Goal: Use online tool/utility: Utilize a website feature to perform a specific function

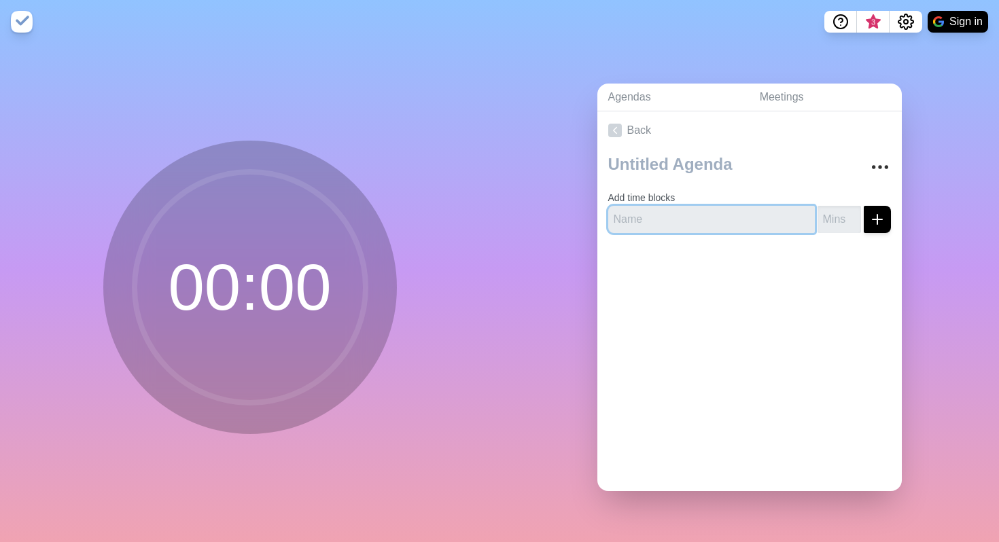
click at [669, 213] on input "text" at bounding box center [711, 219] width 207 height 27
paste input "Welcome & Alignment"
type input "Welcome & Alignment"
click at [841, 207] on input "number" at bounding box center [838, 219] width 43 height 27
type input "15"
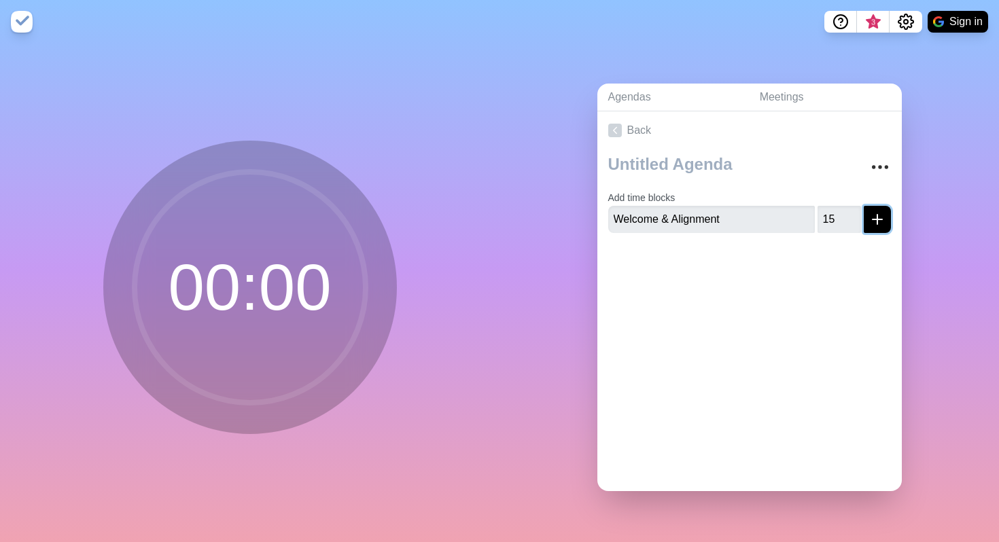
click at [881, 221] on icon "submit" at bounding box center [877, 219] width 16 height 16
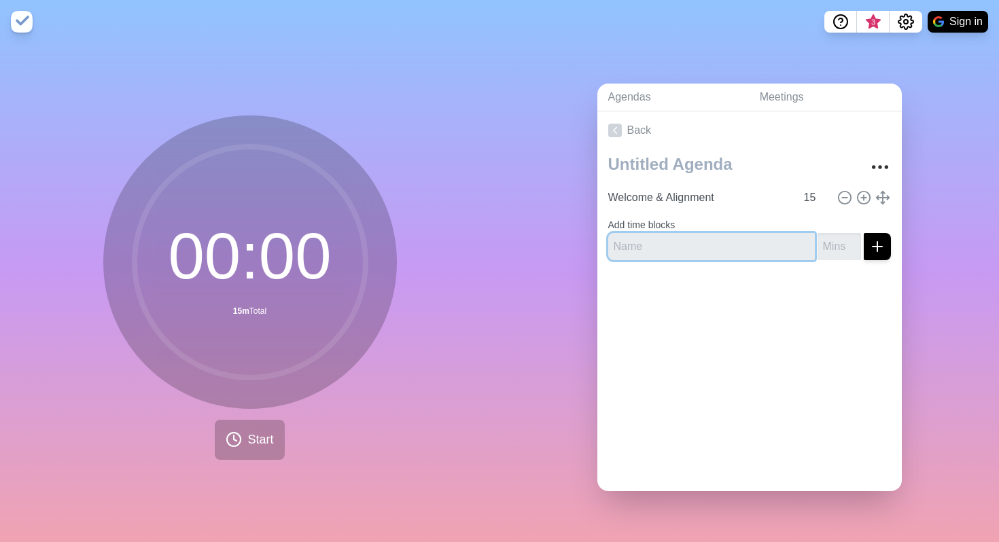
click at [755, 247] on input "text" at bounding box center [711, 246] width 207 height 27
paste input "What Does Customer-Centric Mean"
type input "What Does Customer-Centric Mean?"
click at [842, 238] on input "number" at bounding box center [838, 246] width 43 height 27
type input "45"
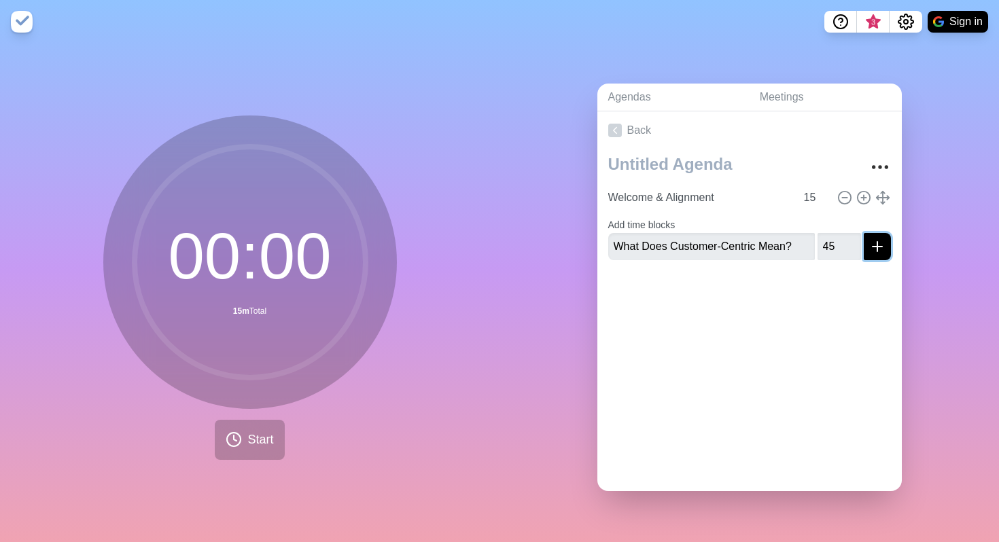
click at [875, 238] on icon "submit" at bounding box center [877, 246] width 16 height 16
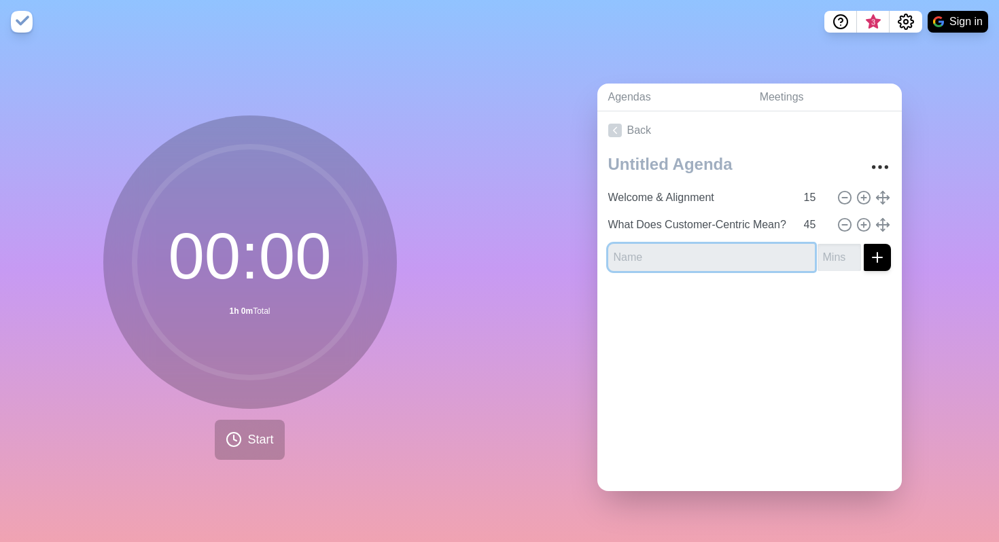
paste input "Persona Deep Dive"
type input "Persona Deep Dive"
click at [823, 254] on input "number" at bounding box center [838, 257] width 43 height 27
type input "60"
click at [882, 251] on icon "submit" at bounding box center [877, 257] width 16 height 16
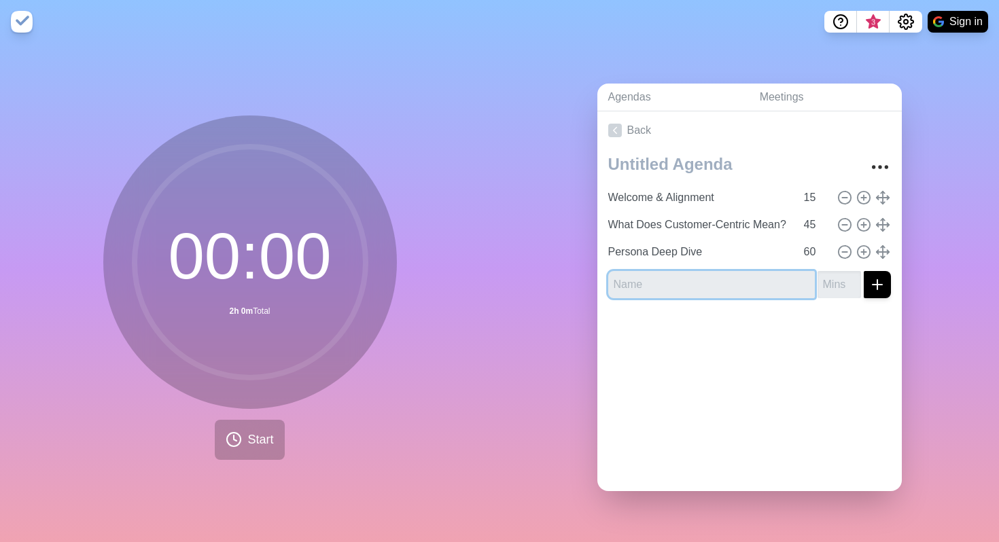
paste input "Customer Journey Mapping"
type input "Customer Journey Mapping"
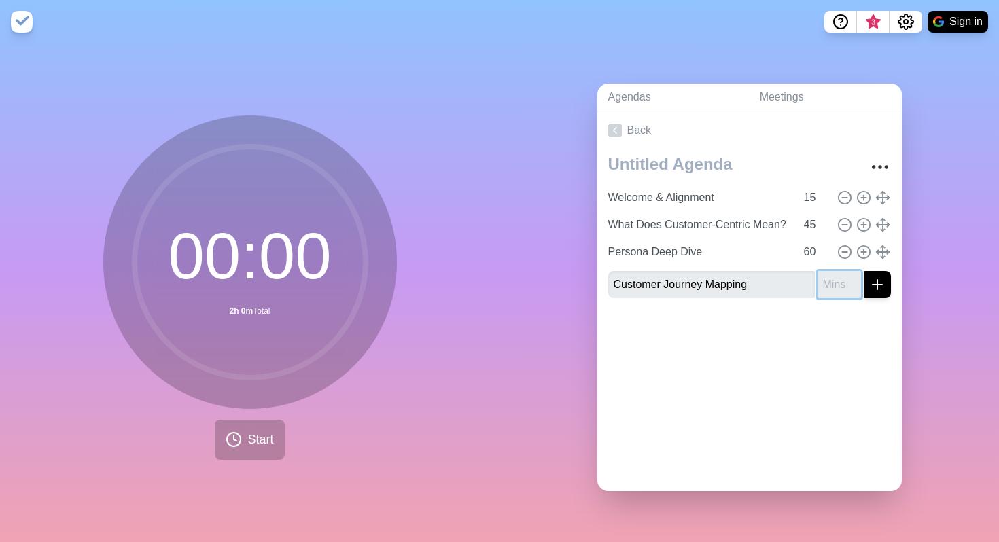
click at [831, 285] on input "number" at bounding box center [838, 284] width 43 height 27
type input "30"
click at [878, 287] on icon "submit" at bounding box center [877, 285] width 16 height 16
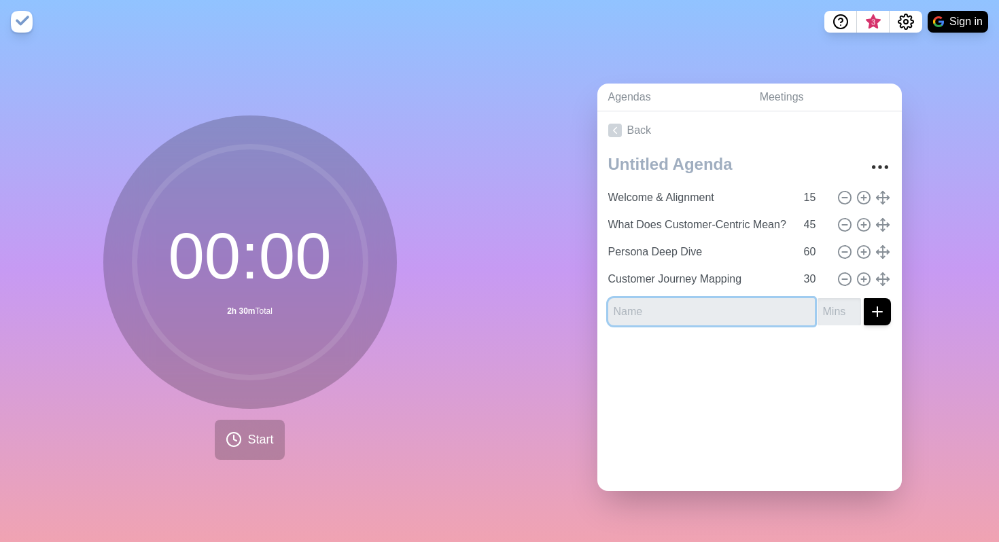
paste input "Who Touches the Customer"
type input "Who Touches the Customer"
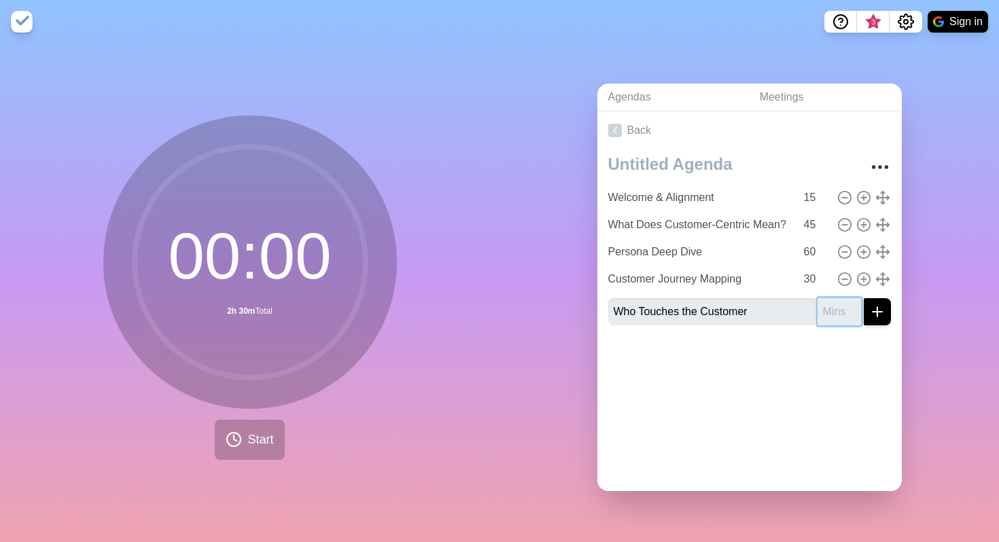
click at [829, 310] on input "number" at bounding box center [838, 311] width 43 height 27
type input "30"
click at [875, 312] on icon "submit" at bounding box center [877, 312] width 16 height 16
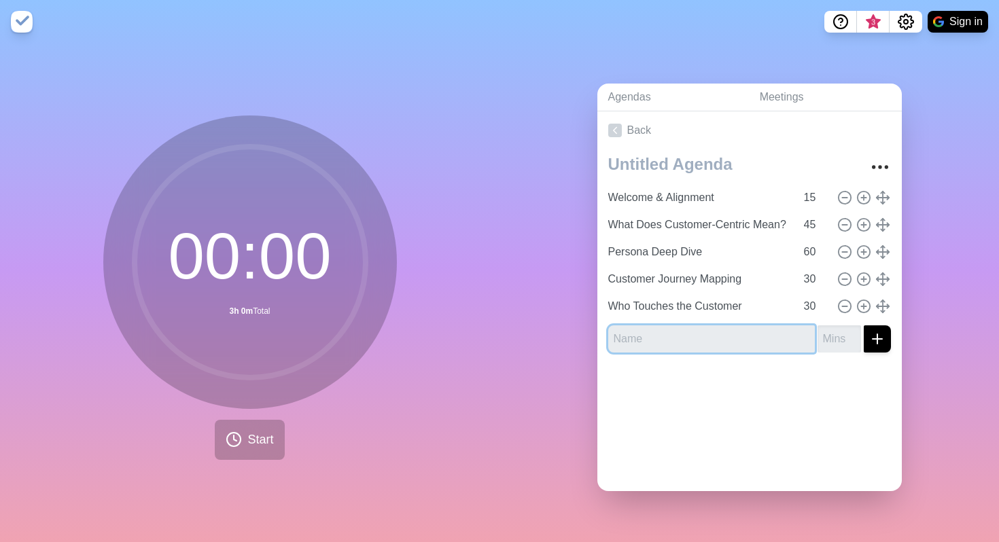
paste input "Map How It Works at [GEOGRAPHIC_DATA]"
type input "Map How It Works at [GEOGRAPHIC_DATA]"
click at [831, 334] on input "number" at bounding box center [838, 338] width 43 height 27
type input "60"
click at [885, 334] on button "submit" at bounding box center [877, 338] width 27 height 27
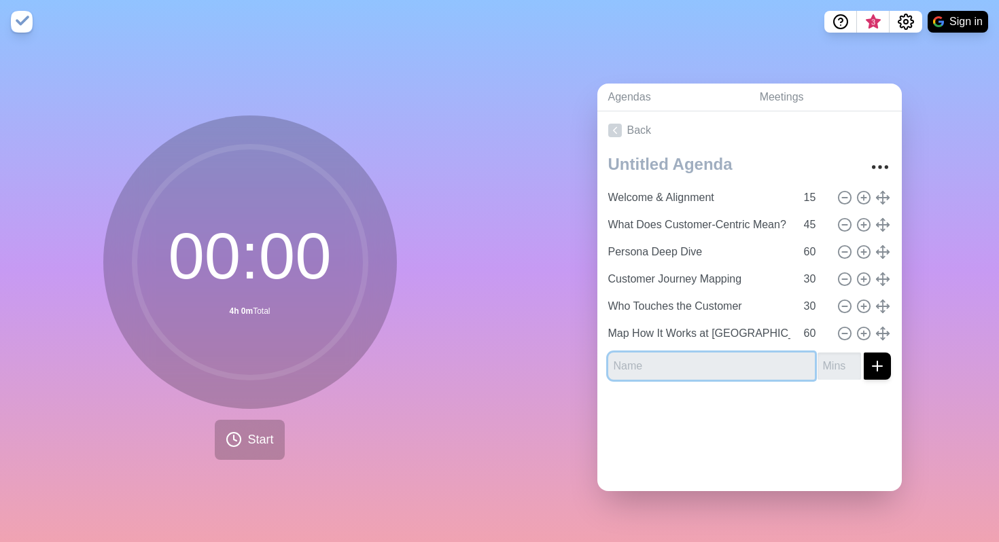
paste input "Process Selection & Prioritization"
type input "Process Selection & Prioritization"
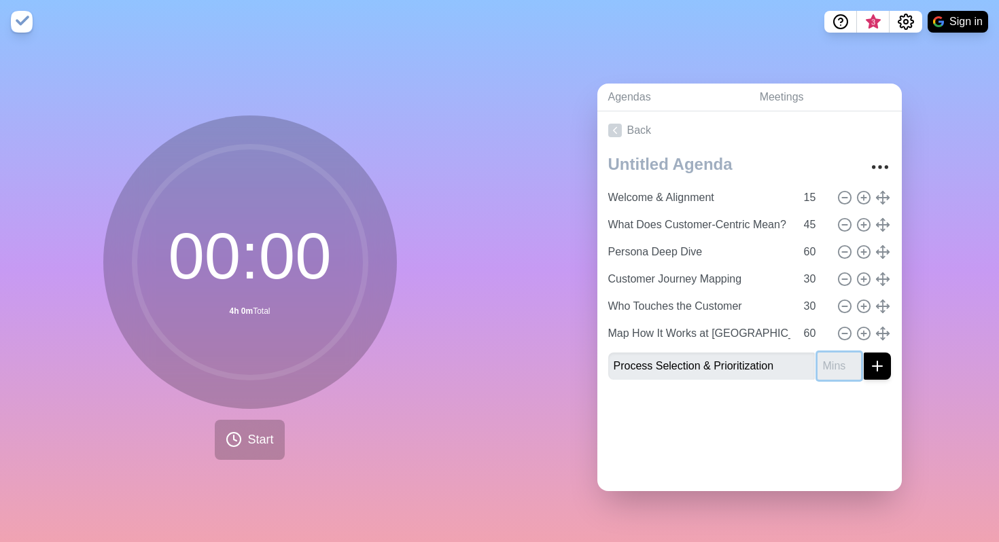
click at [826, 371] on input "number" at bounding box center [838, 366] width 43 height 27
type input "60"
click at [873, 372] on icon "submit" at bounding box center [877, 366] width 16 height 16
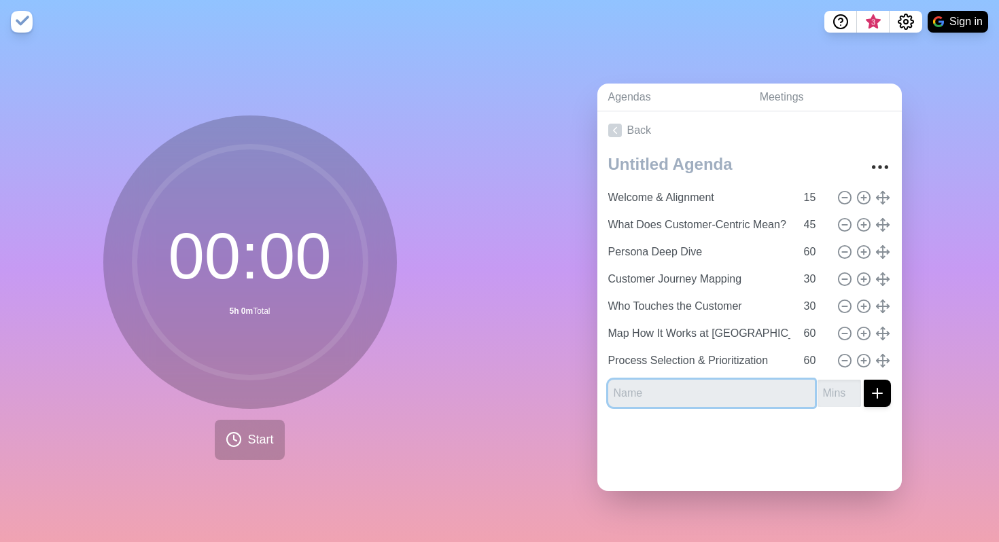
paste input "Process Mapping Workshop"
type input "Process Mapping Workshop"
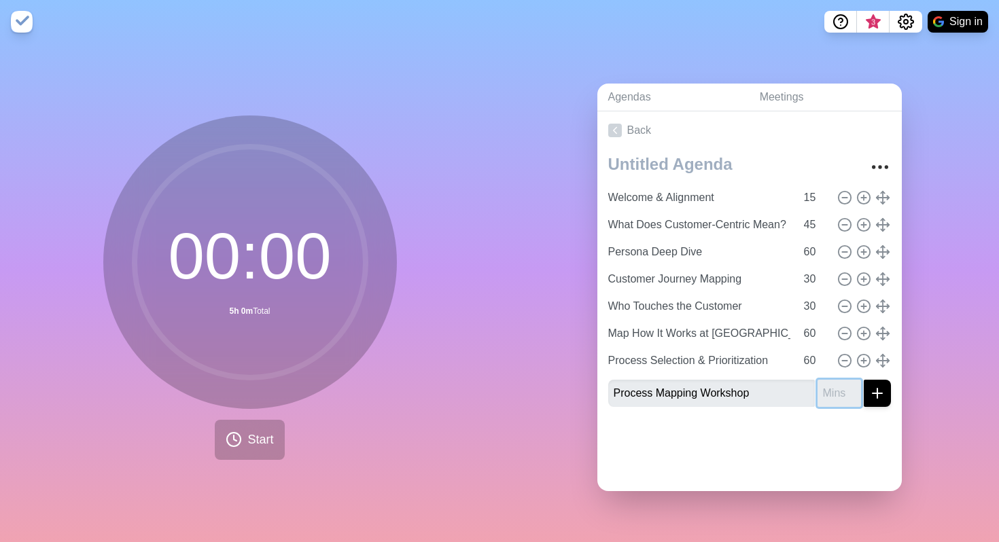
click at [828, 399] on input "number" at bounding box center [838, 393] width 43 height 27
type input "90"
click at [550, 459] on div "Agendas Meetings Back Welcome & Alignment 15 What Does Customer-Centric Mean? 4…" at bounding box center [748, 292] width 499 height 499
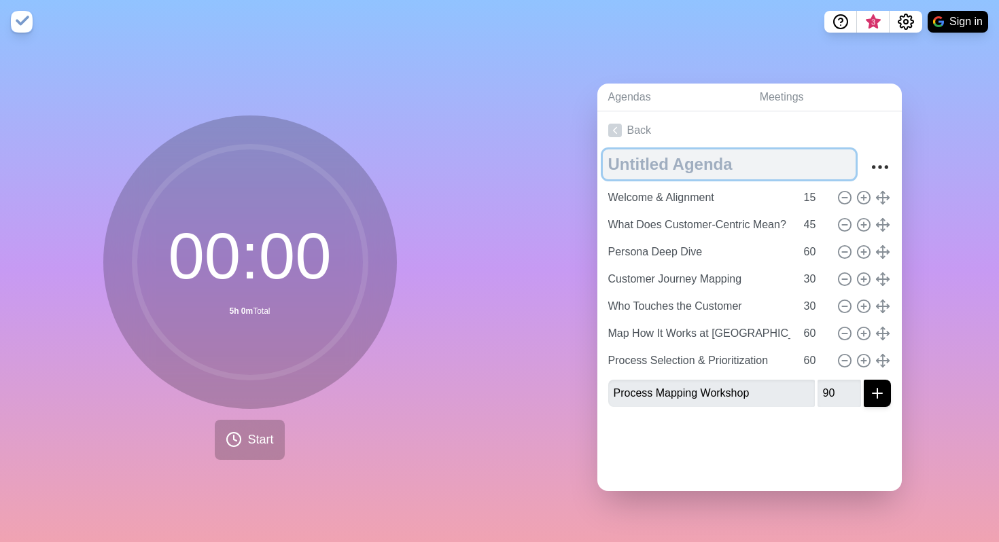
click at [643, 162] on textarea at bounding box center [729, 164] width 253 height 30
type textarea "Customer Workshop"
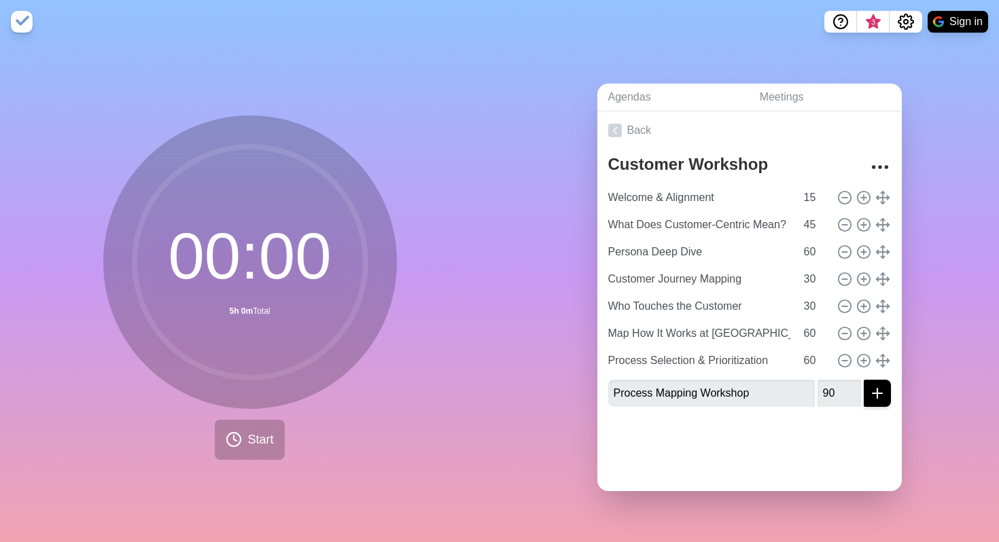
click at [425, 58] on div "00 : 00 5h 0m Total Start" at bounding box center [249, 292] width 499 height 499
click at [904, 18] on icon "Settings" at bounding box center [906, 22] width 16 height 16
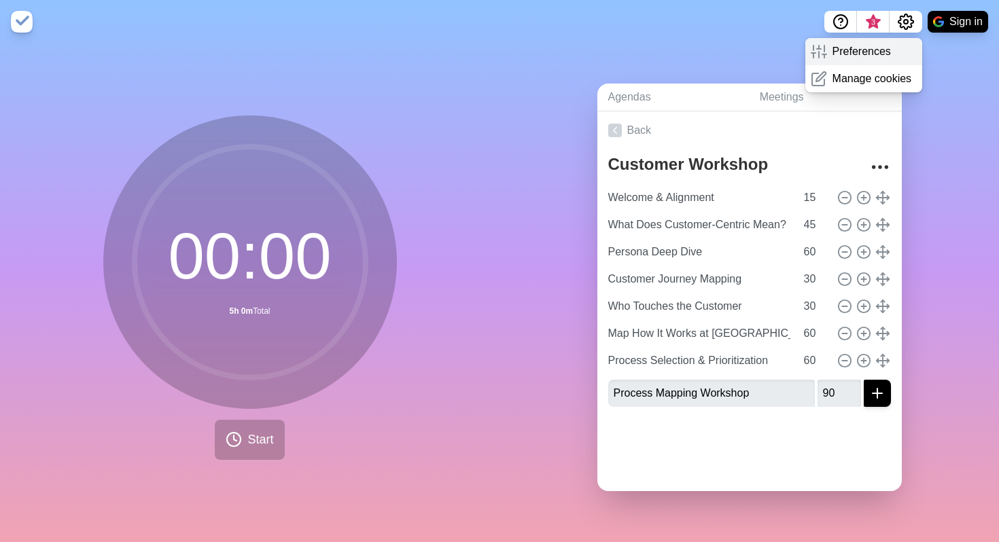
click at [867, 58] on p "Preferences" at bounding box center [861, 51] width 58 height 16
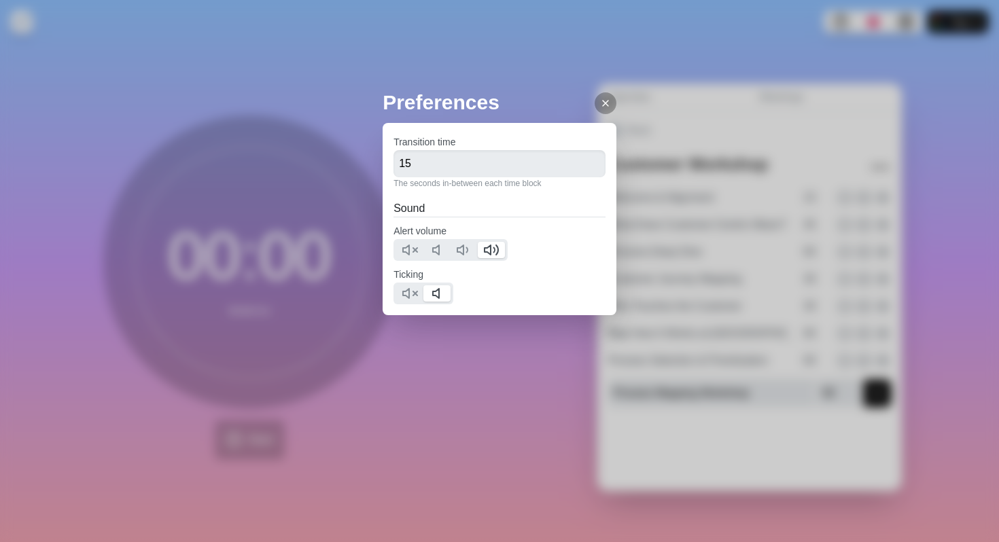
click at [601, 99] on icon at bounding box center [605, 103] width 11 height 11
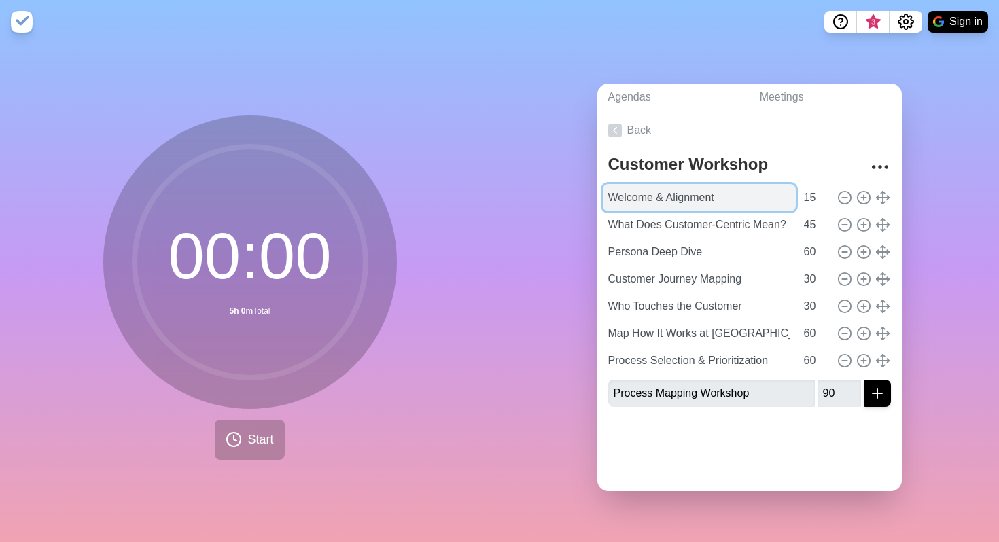
click at [678, 198] on input "Welcome & Alignment" at bounding box center [699, 197] width 193 height 27
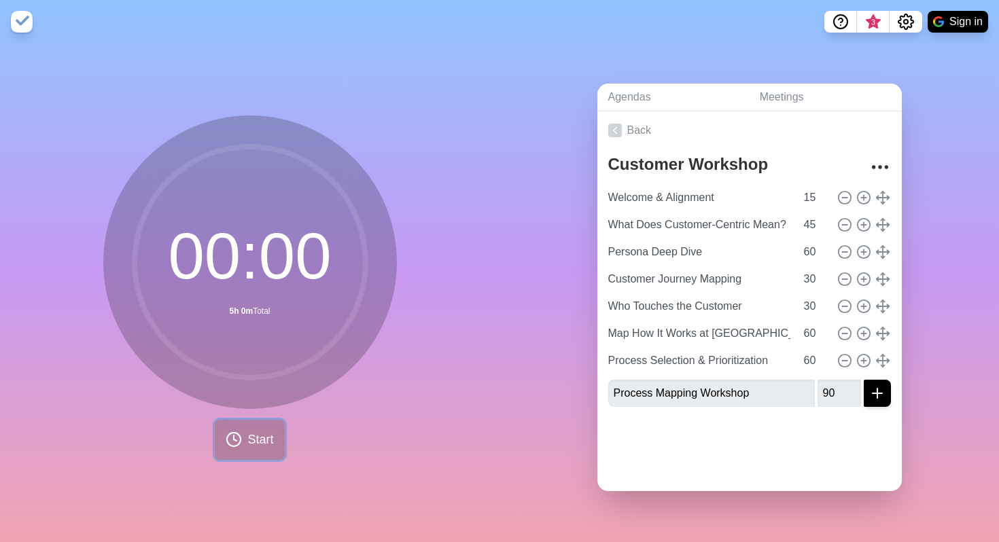
click at [261, 445] on span "Start" at bounding box center [260, 440] width 26 height 18
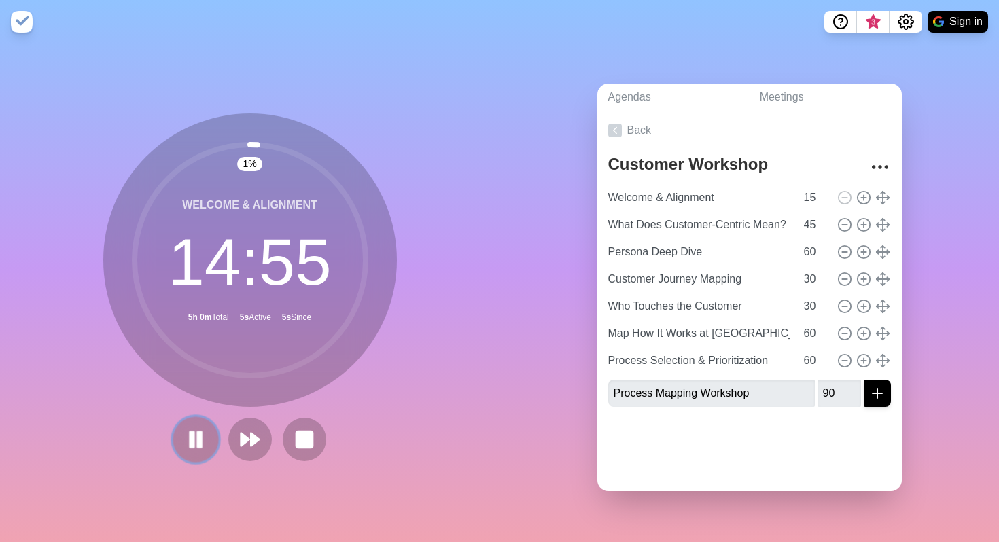
click at [207, 443] on button at bounding box center [196, 439] width 46 height 46
drag, startPoint x: 255, startPoint y: 147, endPoint x: 242, endPoint y: 147, distance: 12.9
click at [241, 147] on circle at bounding box center [250, 260] width 231 height 231
click at [950, 24] on button "Sign in" at bounding box center [957, 22] width 60 height 22
drag, startPoint x: 255, startPoint y: 145, endPoint x: 245, endPoint y: 145, distance: 10.9
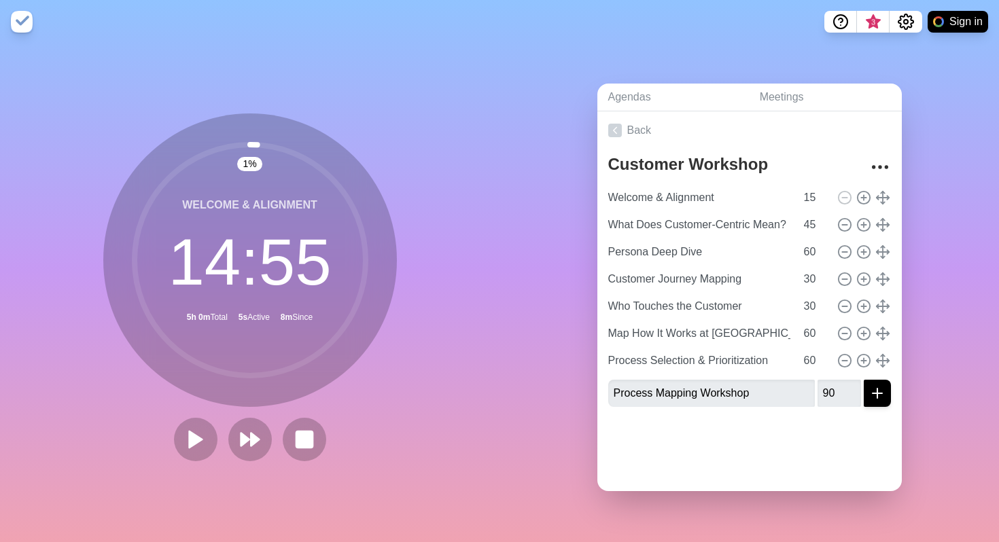
click at [245, 145] on circle at bounding box center [250, 260] width 231 height 231
click at [877, 396] on icon "submit" at bounding box center [877, 393] width 16 height 16
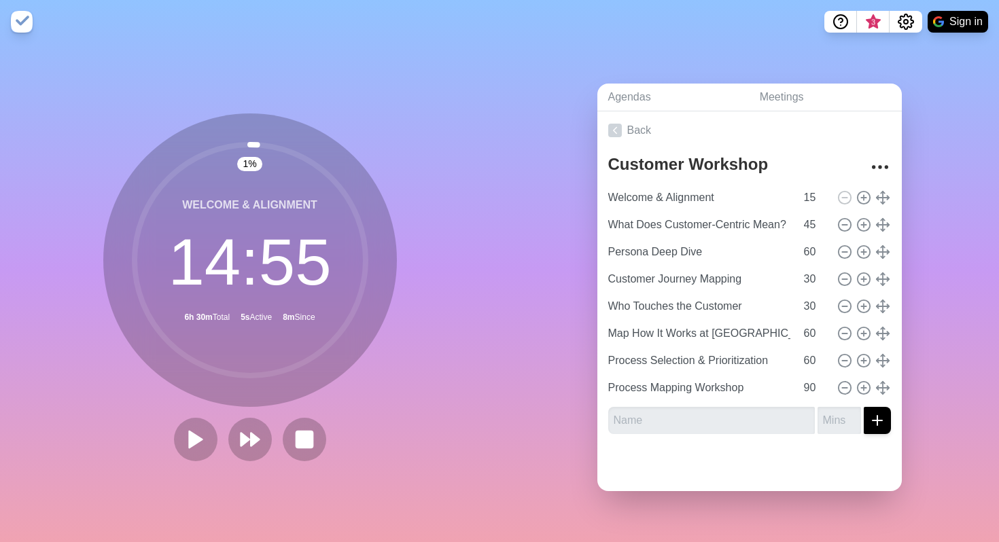
click at [798, 465] on div at bounding box center [749, 468] width 304 height 46
